Goal: Transaction & Acquisition: Purchase product/service

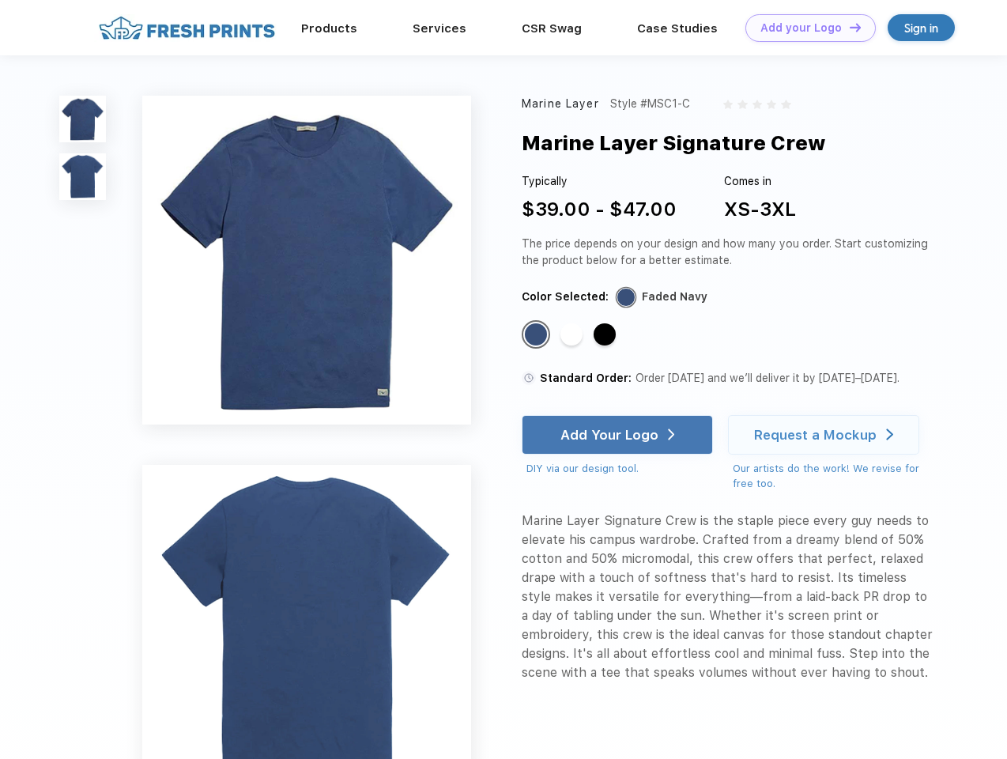
click at [805, 28] on link "Add your Logo Design Tool" at bounding box center [810, 28] width 130 height 28
click at [0, 0] on div "Design Tool" at bounding box center [0, 0] width 0 height 0
click at [848, 27] on link "Add your Logo Design Tool" at bounding box center [810, 28] width 130 height 28
click at [83, 119] on img at bounding box center [82, 119] width 47 height 47
click at [83, 177] on img at bounding box center [82, 176] width 47 height 47
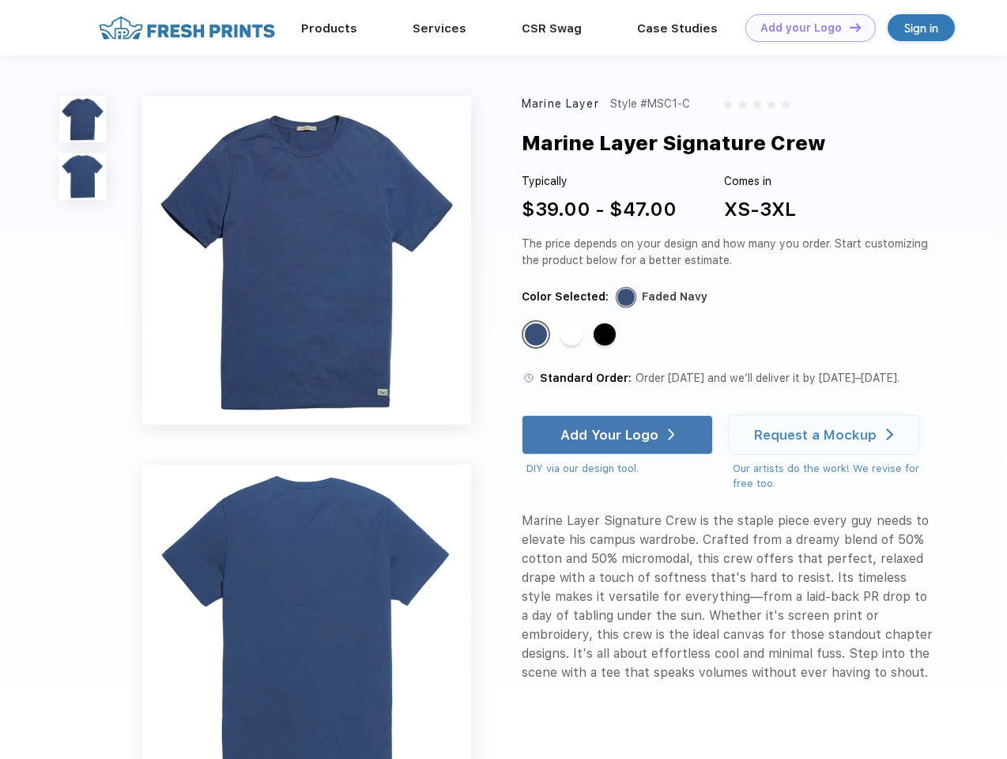
click at [537, 335] on div "Standard Color" at bounding box center [536, 334] width 22 height 22
click at [573, 335] on div "Standard Color" at bounding box center [571, 334] width 22 height 22
click at [606, 335] on div "Standard Color" at bounding box center [605, 334] width 22 height 22
click at [619, 435] on div "Add Your Logo" at bounding box center [609, 435] width 98 height 16
click at [826, 435] on div "Request a Mockup" at bounding box center [815, 435] width 123 height 16
